Goal: Information Seeking & Learning: Learn about a topic

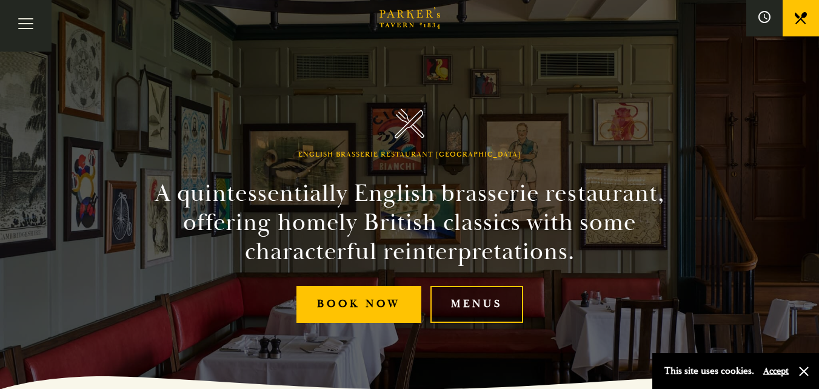
click at [501, 303] on link "Menus" at bounding box center [476, 304] width 93 height 37
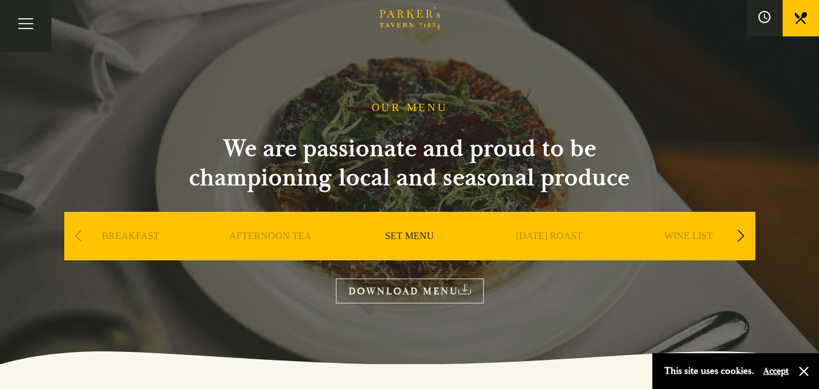
click at [432, 286] on link "DOWNLOAD MENU" at bounding box center [410, 290] width 148 height 25
click at [32, 21] on button "Toggle navigation" at bounding box center [26, 26] width 52 height 52
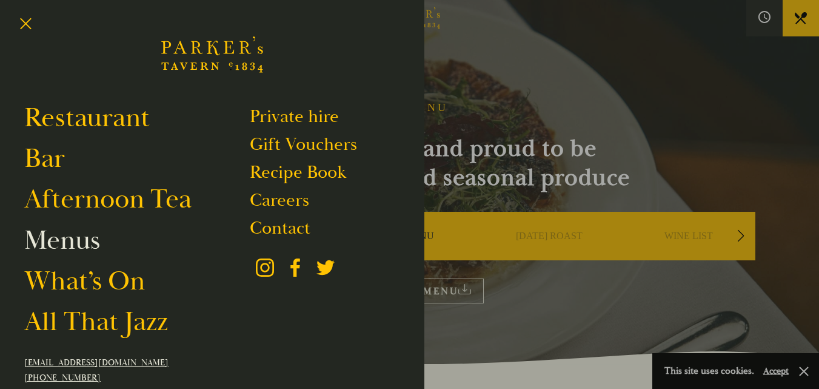
click at [77, 240] on link "Menus" at bounding box center [62, 240] width 76 height 34
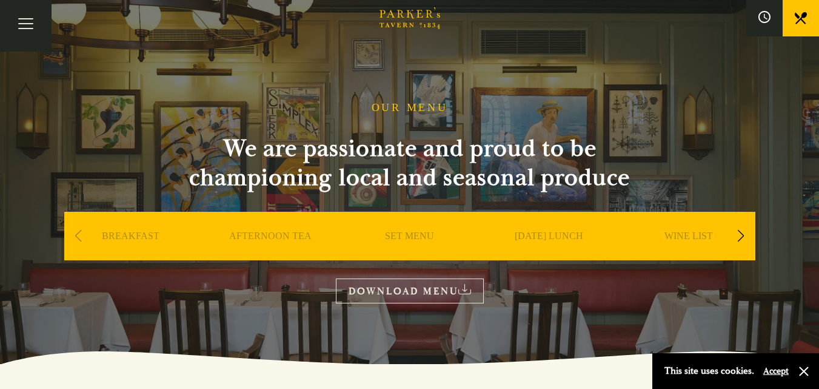
click at [124, 232] on link "BREAKFAST" at bounding box center [131, 254] width 58 height 49
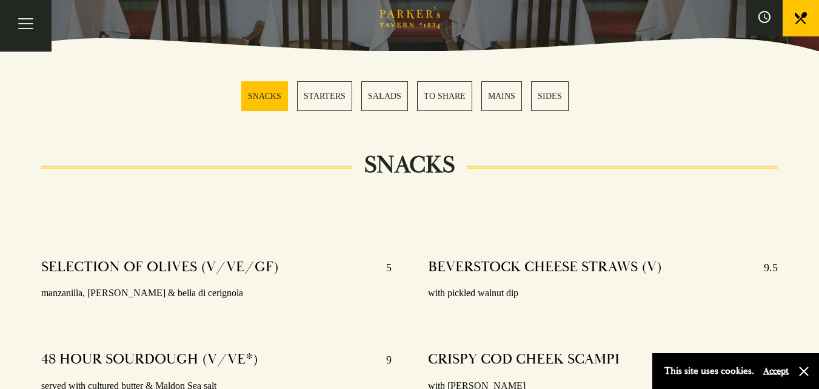
scroll to position [315, 0]
